Goal: Task Accomplishment & Management: Use online tool/utility

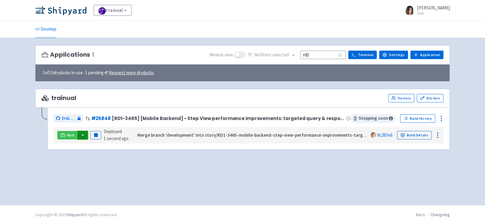
click at [84, 136] on button "button" at bounding box center [83, 135] width 10 height 8
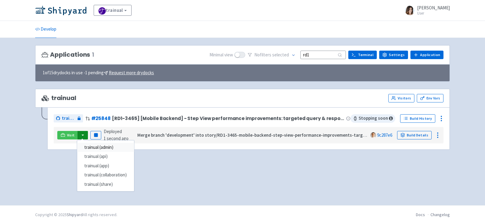
click at [102, 146] on link "trainual (admin)" at bounding box center [105, 147] width 57 height 9
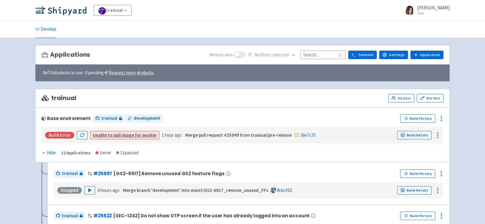
click at [325, 55] on input at bounding box center [322, 55] width 45 height 8
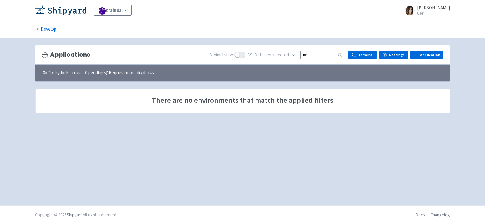
type input "к"
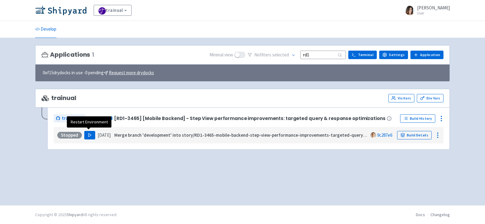
type input "rd1"
click at [89, 131] on button "Play" at bounding box center [89, 135] width 11 height 8
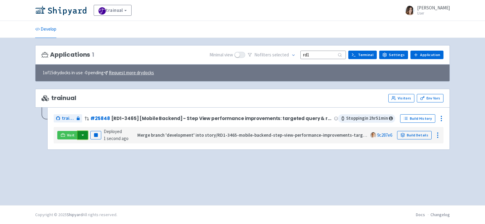
click at [83, 136] on button "button" at bounding box center [83, 135] width 10 height 8
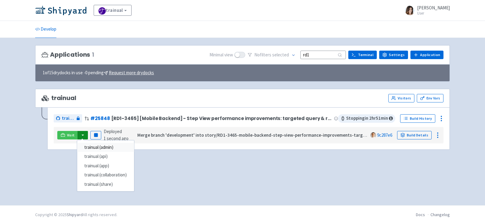
click at [102, 148] on link "trainual (admin)" at bounding box center [105, 147] width 57 height 9
